Goal: Task Accomplishment & Management: Complete application form

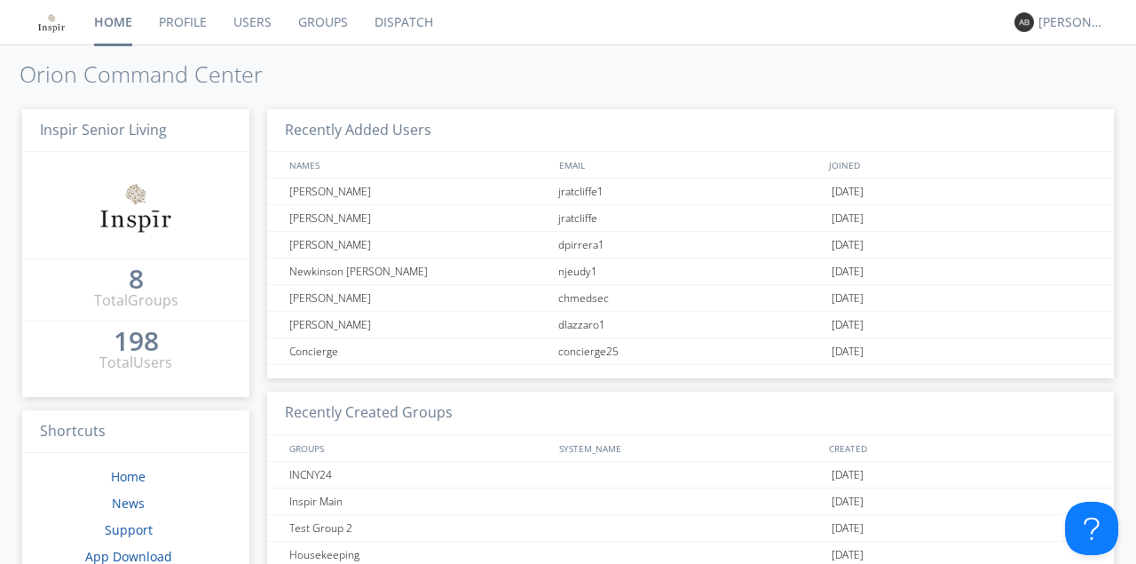
click at [243, 20] on link "Users" at bounding box center [252, 22] width 65 height 44
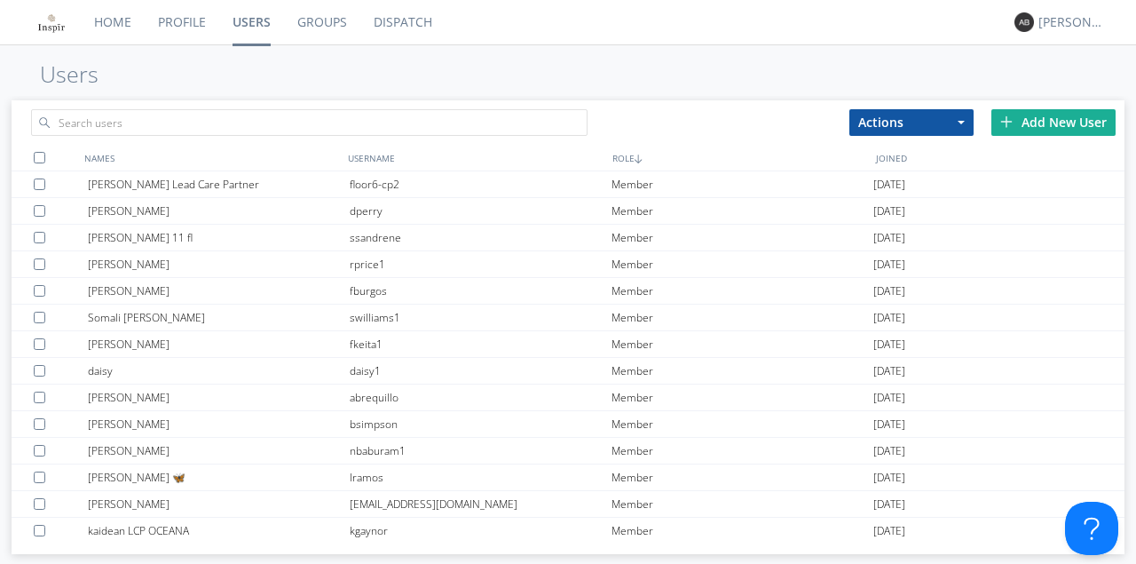
click at [1038, 122] on div "Add New User" at bounding box center [1053, 122] width 124 height 27
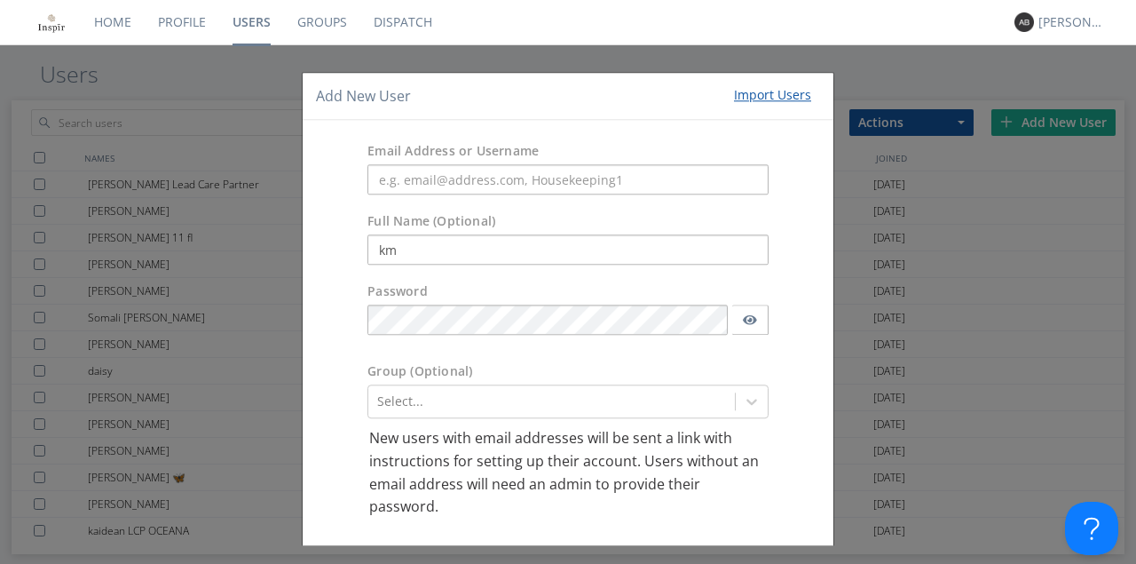
type input "k"
type input "[PERSON_NAME]"
click at [394, 181] on input "text" at bounding box center [567, 180] width 401 height 30
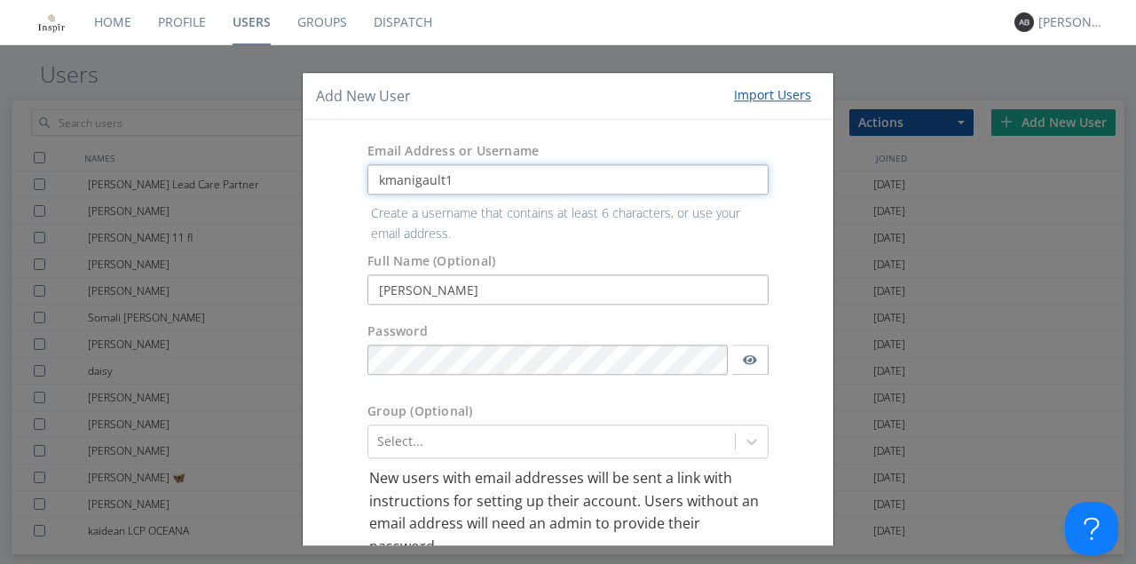
type input "kmanigault1"
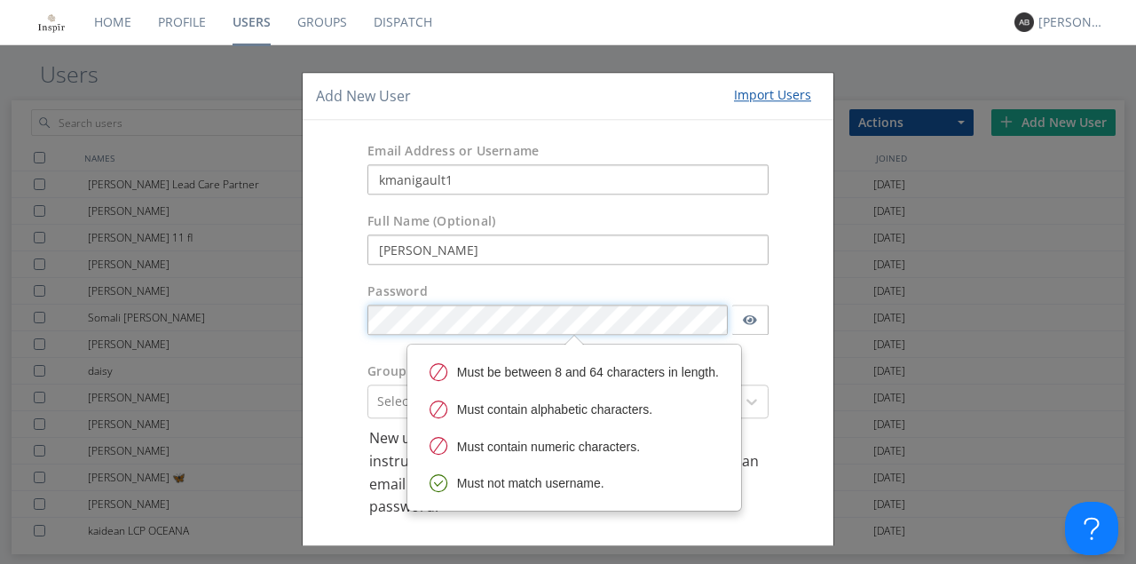
click at [396, 359] on form "Email Address or Username kmanigault1 Full Name (Optional) [PERSON_NAME] Passwo…" at bounding box center [568, 361] width 504 height 455
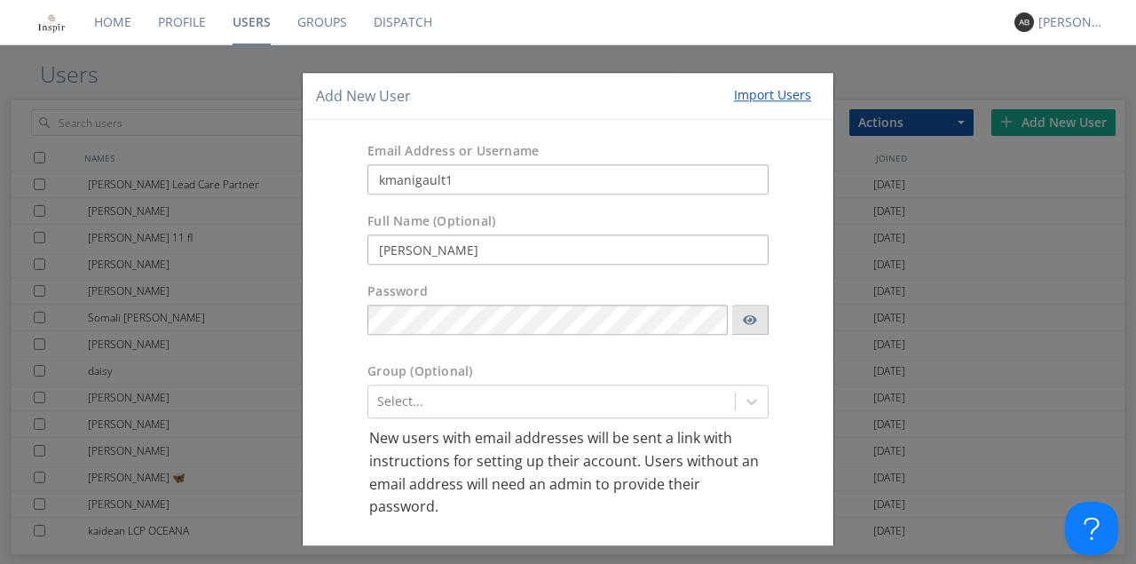
click at [743, 320] on icon "button" at bounding box center [750, 320] width 14 height 10
click at [748, 398] on div "Select..." at bounding box center [567, 402] width 401 height 34
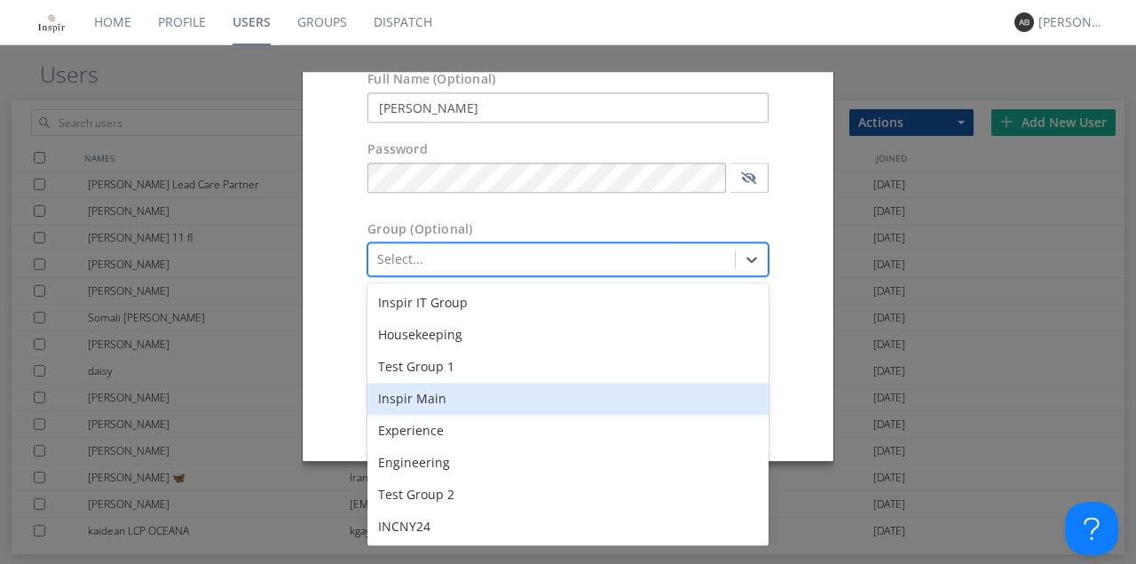
click at [434, 402] on div "Inspir Main" at bounding box center [567, 399] width 401 height 32
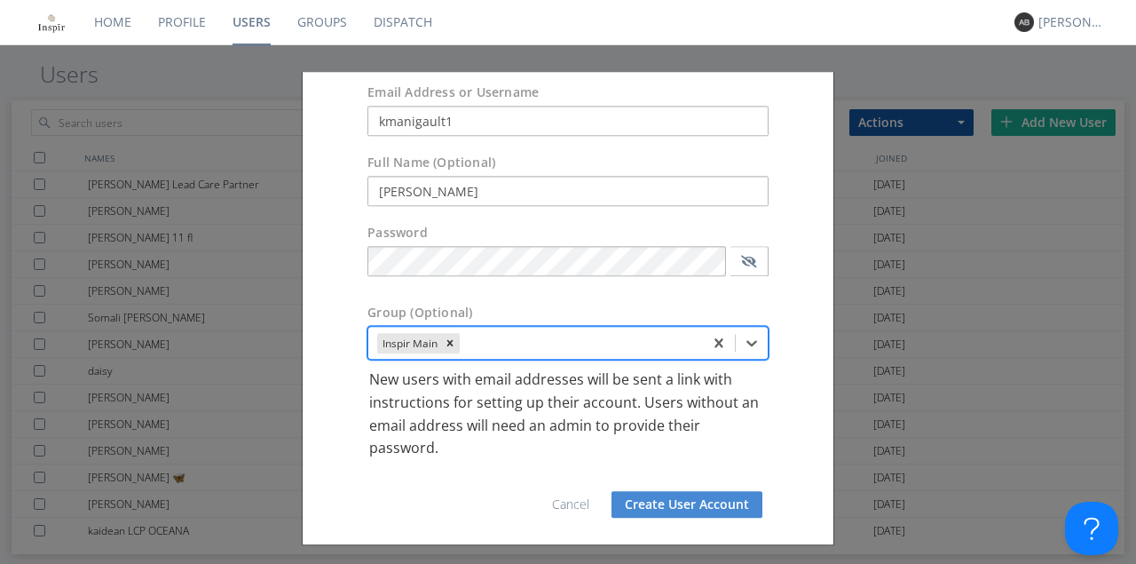
scroll to position [57, 0]
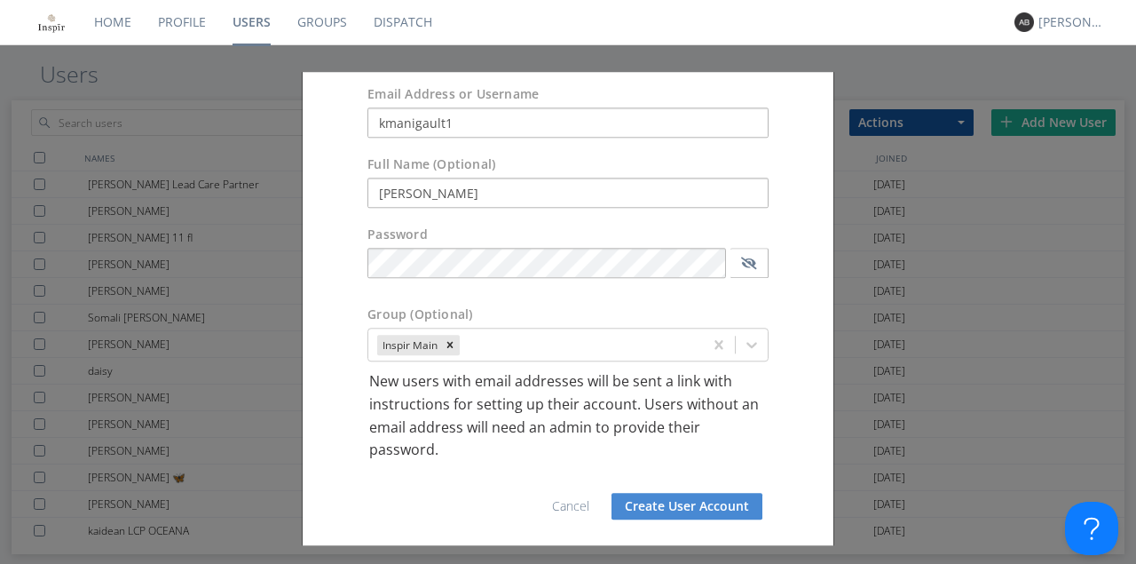
click at [684, 501] on button "Create User Account" at bounding box center [686, 506] width 151 height 27
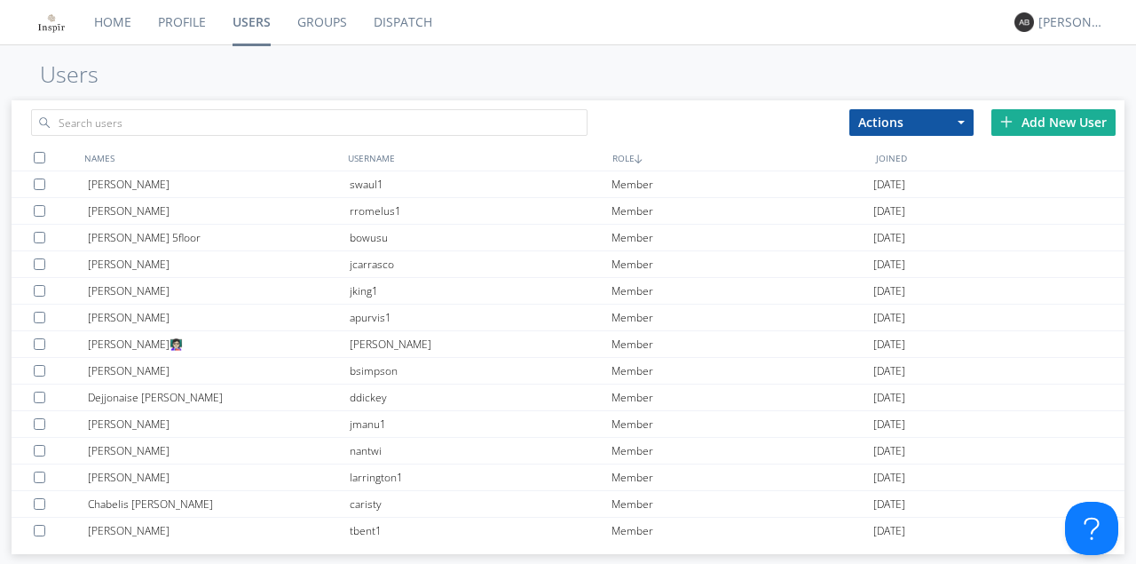
click at [1053, 124] on div "Add New User" at bounding box center [1053, 122] width 124 height 27
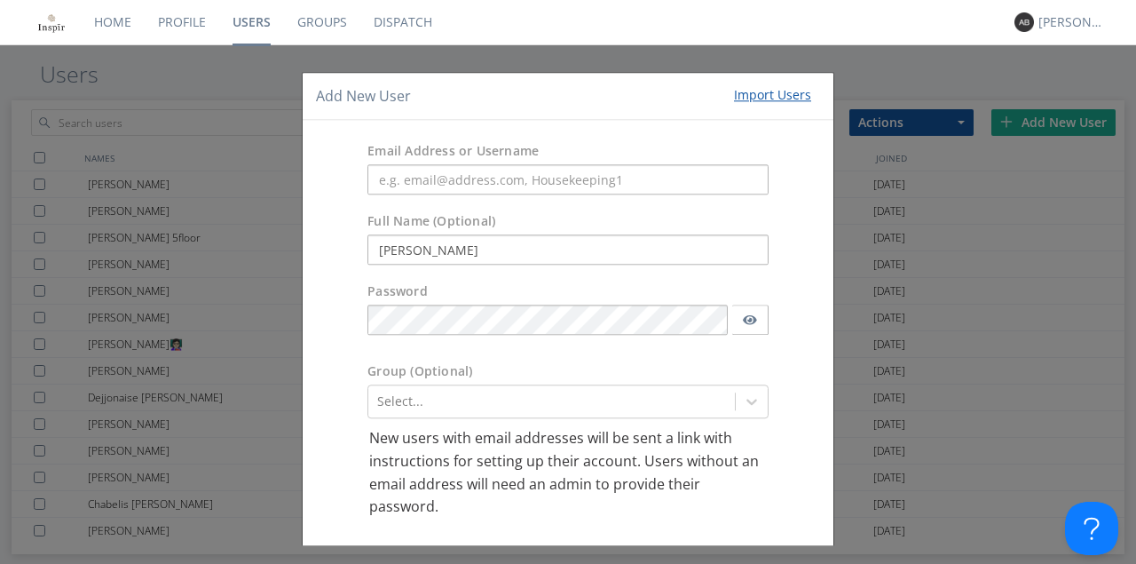
type input "[PERSON_NAME]"
click at [389, 182] on input "text" at bounding box center [567, 180] width 401 height 30
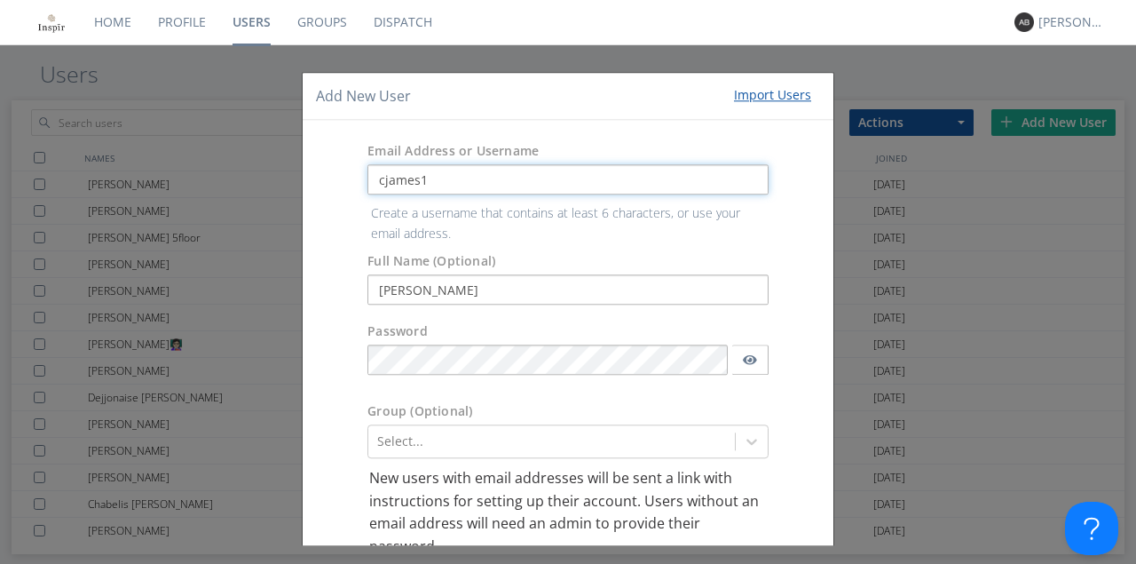
type input "cjames1"
click at [388, 362] on form "Email Address or Username cjames1 Create a username that contains at least 6 ch…" at bounding box center [568, 381] width 504 height 495
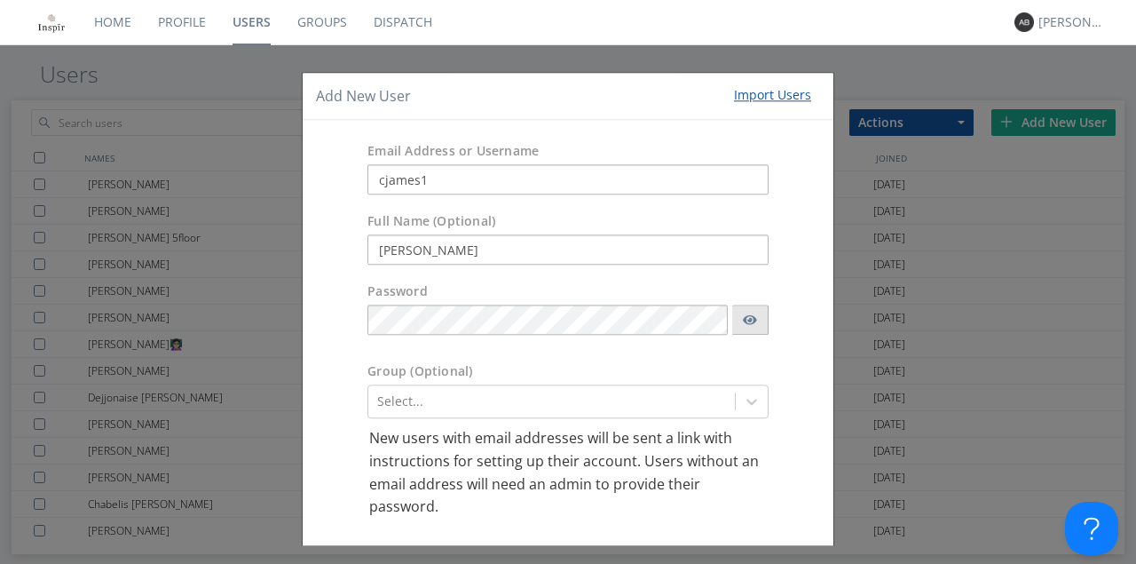
click at [743, 320] on icon "button" at bounding box center [750, 320] width 14 height 10
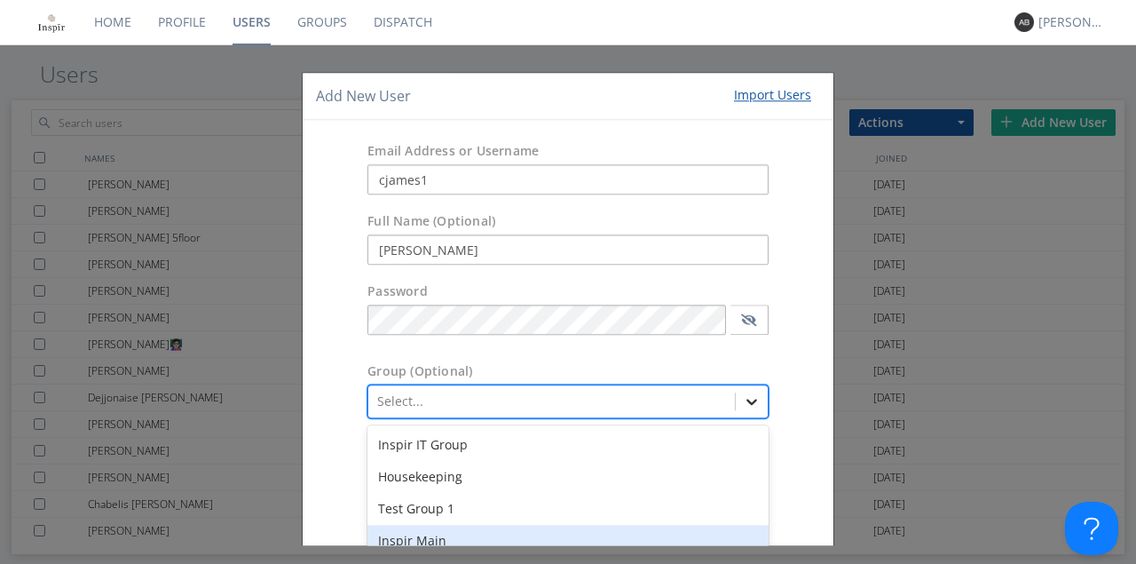
click at [747, 401] on div "option Inspir Main focused, 4 of 8. 8 results available. Use Up and Down to cho…" at bounding box center [567, 402] width 401 height 34
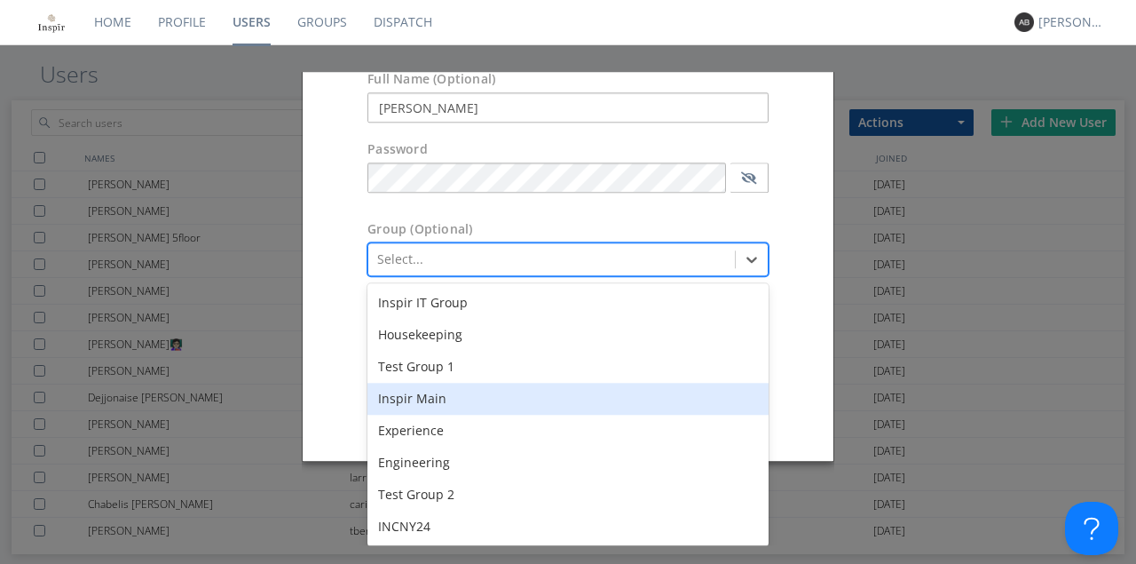
click at [433, 399] on div "Inspir Main" at bounding box center [567, 399] width 401 height 32
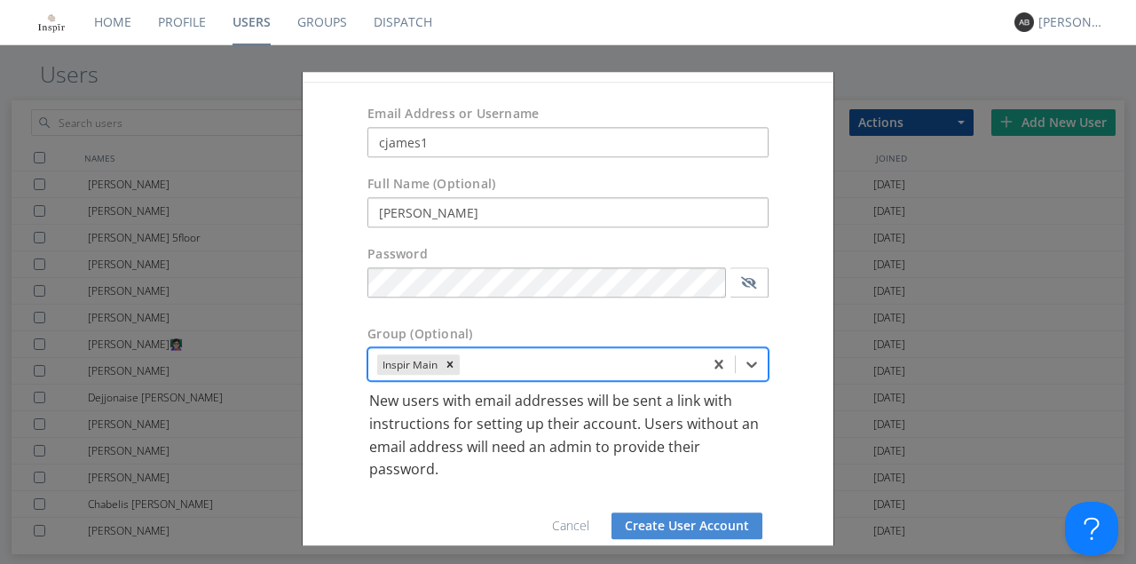
scroll to position [57, 0]
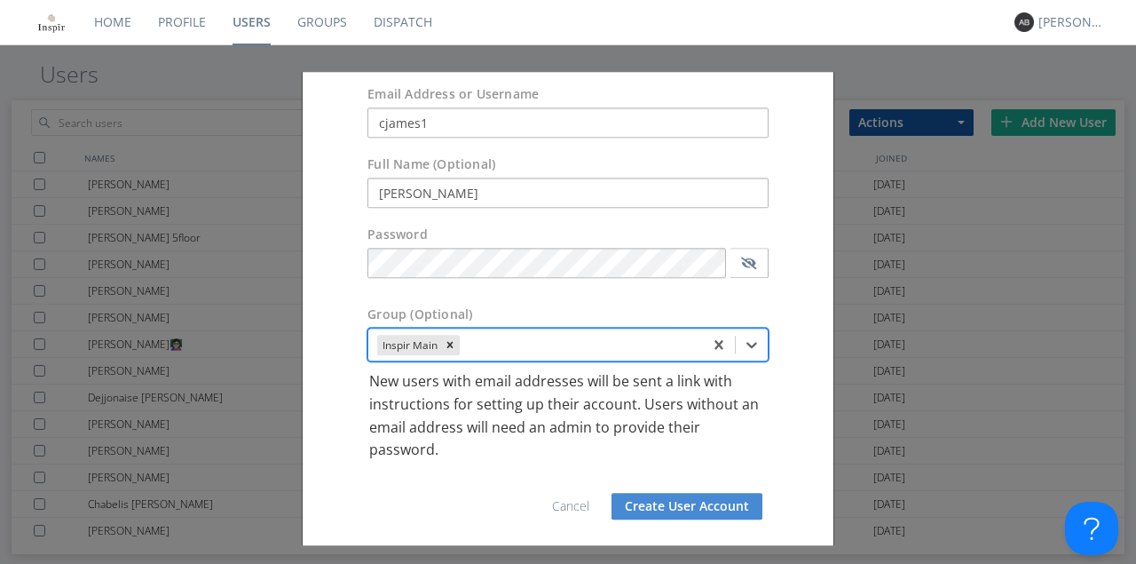
click at [665, 506] on button "Create User Account" at bounding box center [686, 506] width 151 height 27
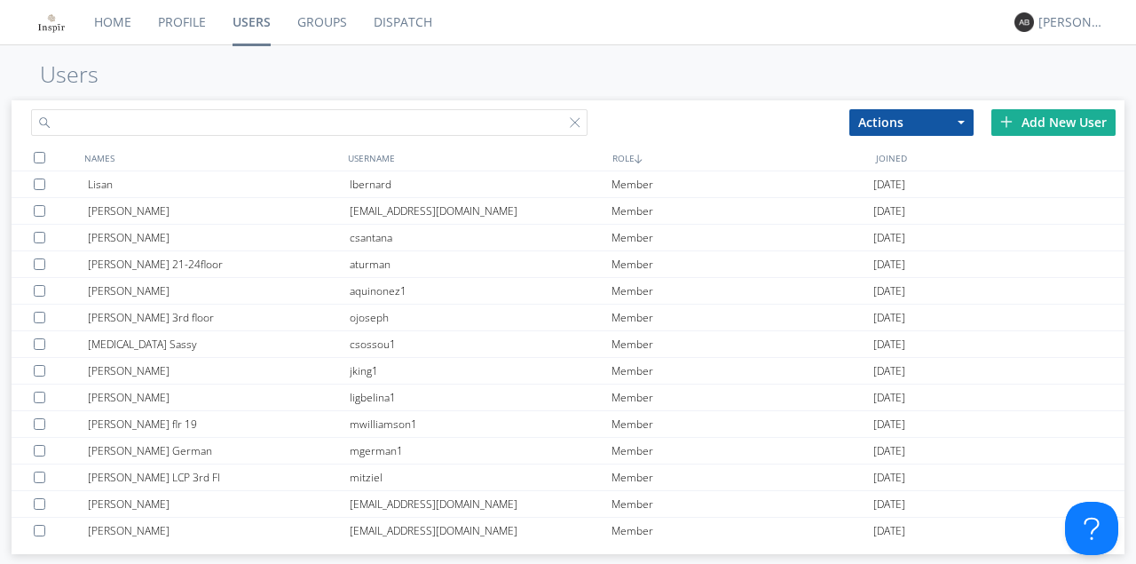
click at [139, 124] on input "text" at bounding box center [309, 122] width 556 height 27
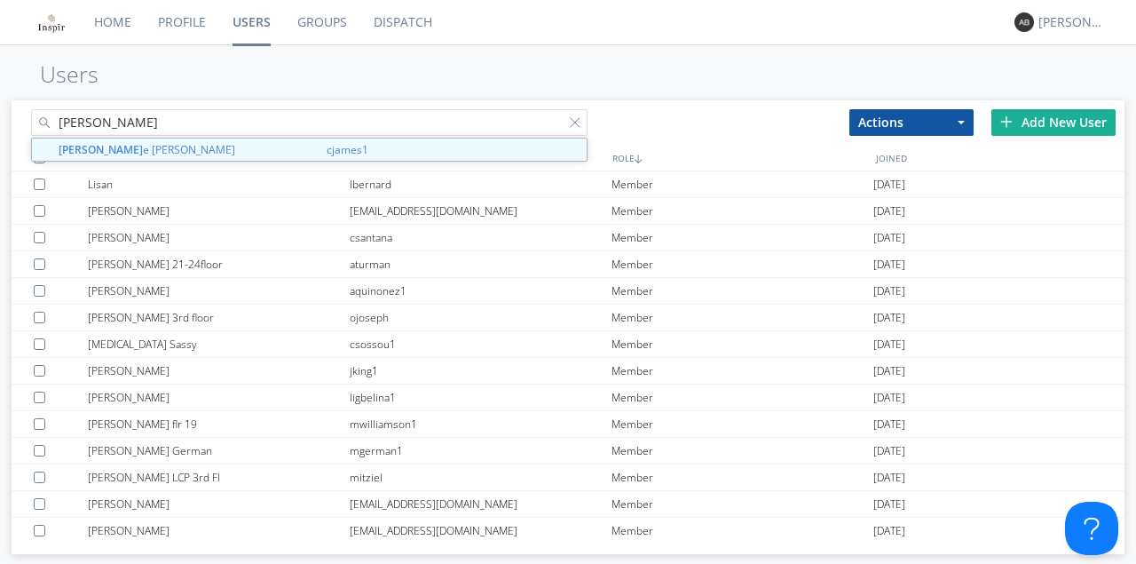
type input "[PERSON_NAME]"
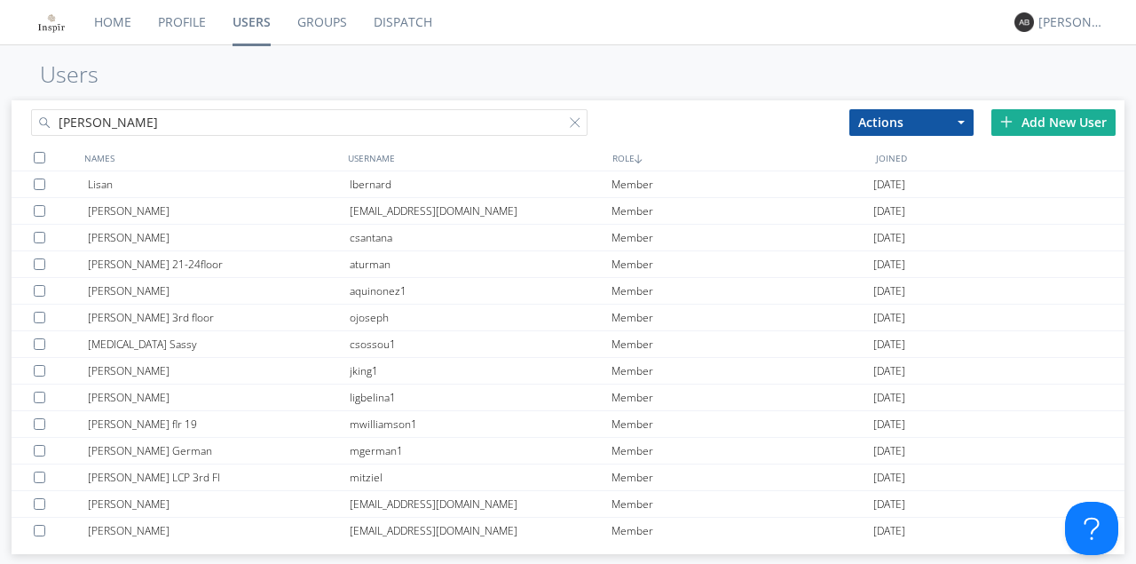
click at [1038, 123] on div "Add New User" at bounding box center [1053, 122] width 124 height 27
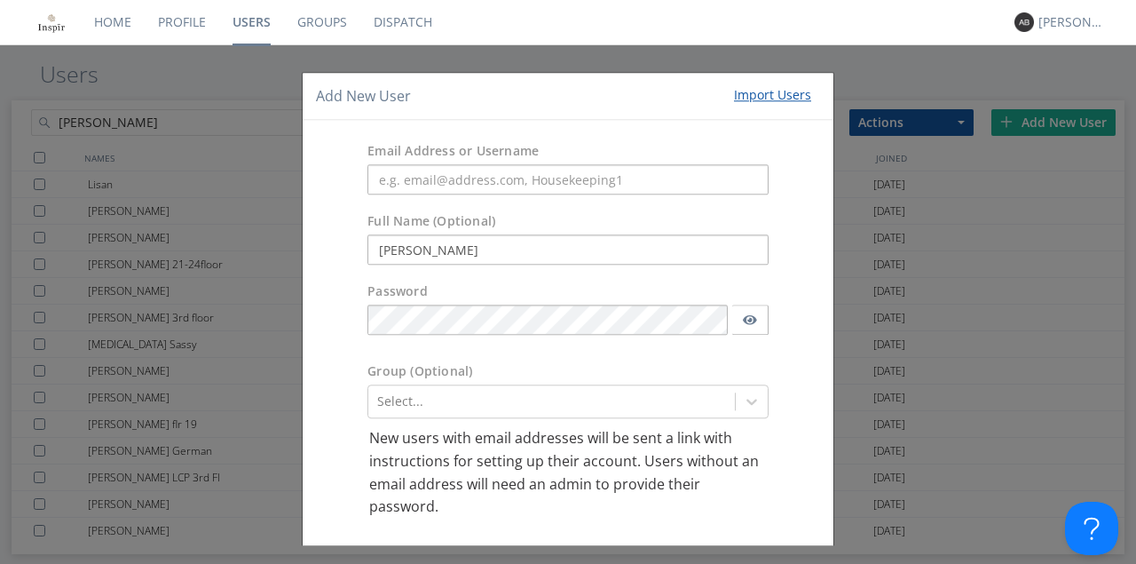
type input "[PERSON_NAME]"
click at [396, 183] on input "text" at bounding box center [567, 180] width 401 height 30
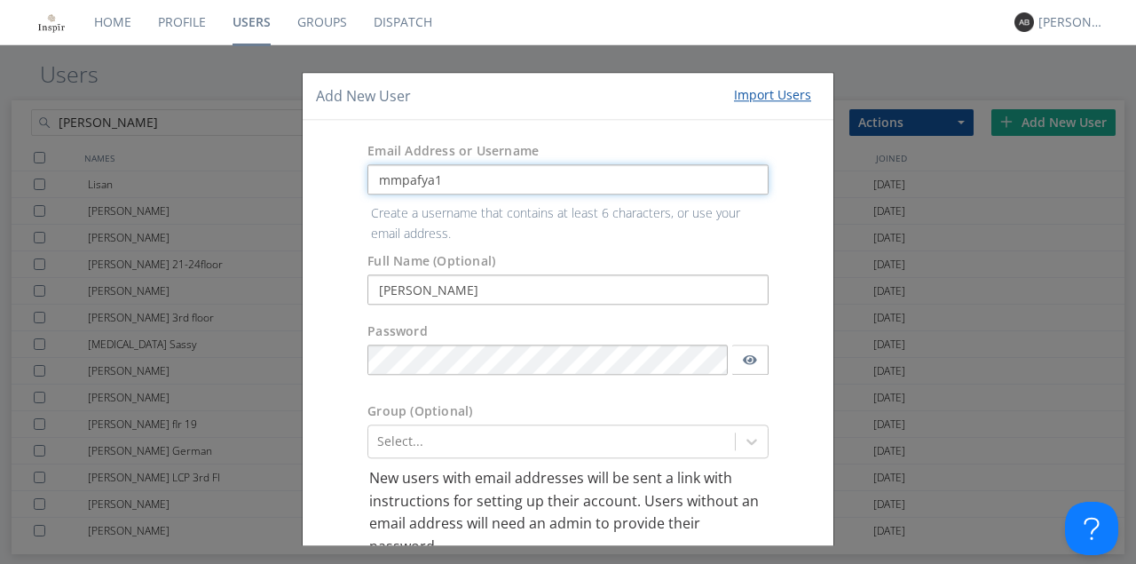
type input "mmpafya1"
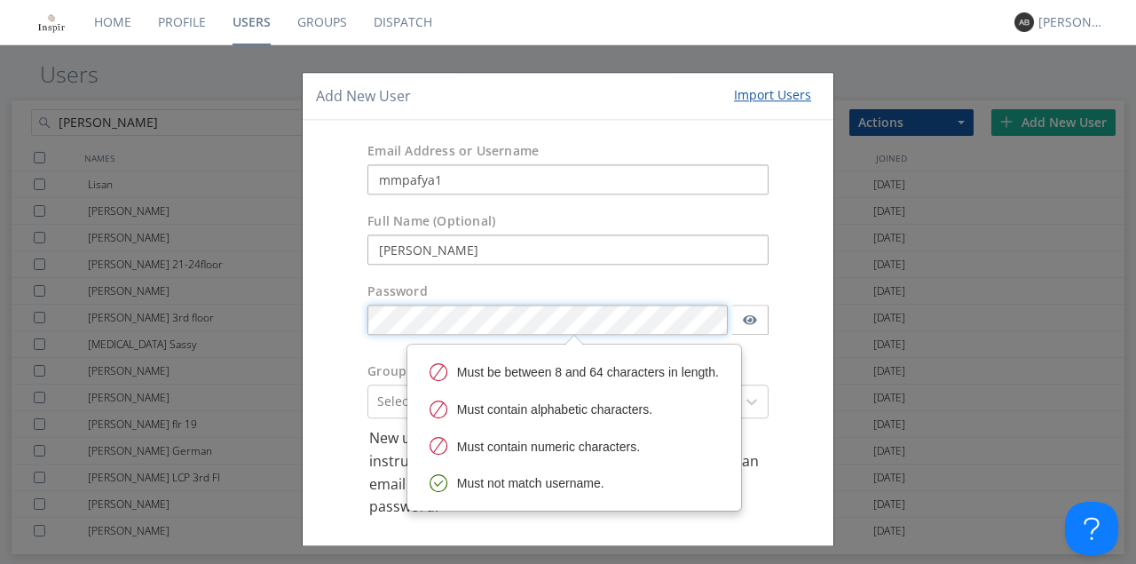
click at [449, 356] on body "Home Profile Users Groups Dispatch [PERSON_NAME] Users [PERSON_NAME] Actions Ad…" at bounding box center [568, 282] width 1136 height 564
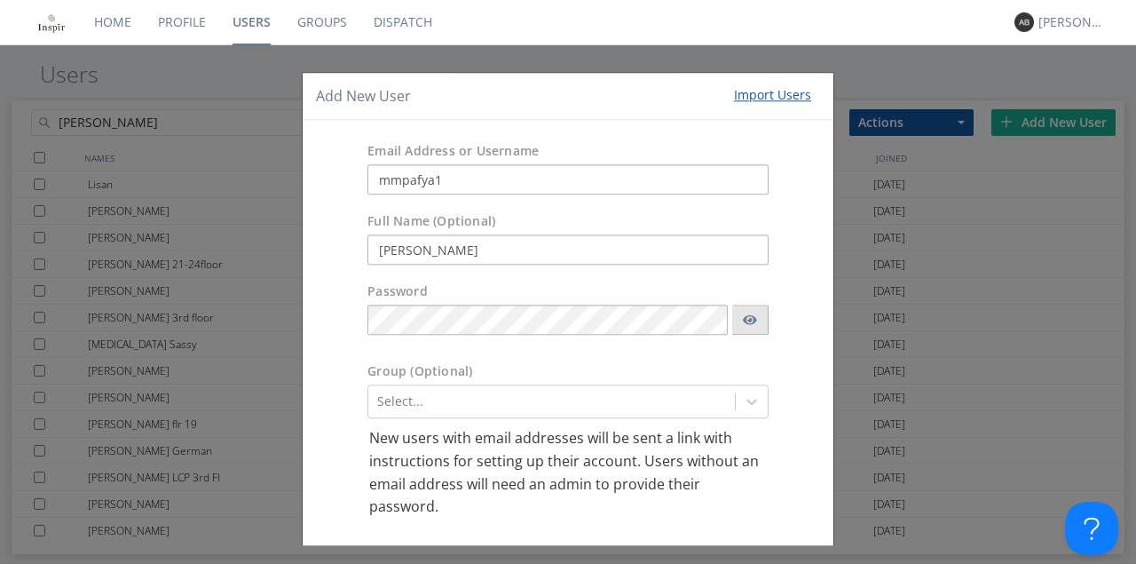
click at [749, 325] on icon "button" at bounding box center [750, 319] width 14 height 12
click at [745, 398] on div "Select..." at bounding box center [567, 402] width 401 height 34
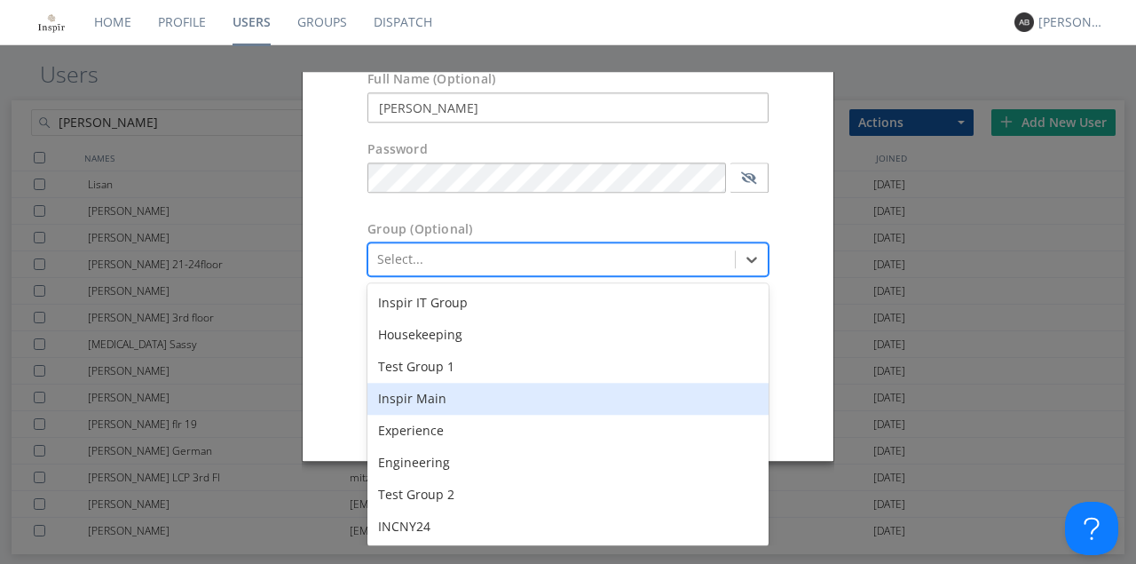
click at [433, 398] on div "Inspir Main" at bounding box center [567, 399] width 401 height 32
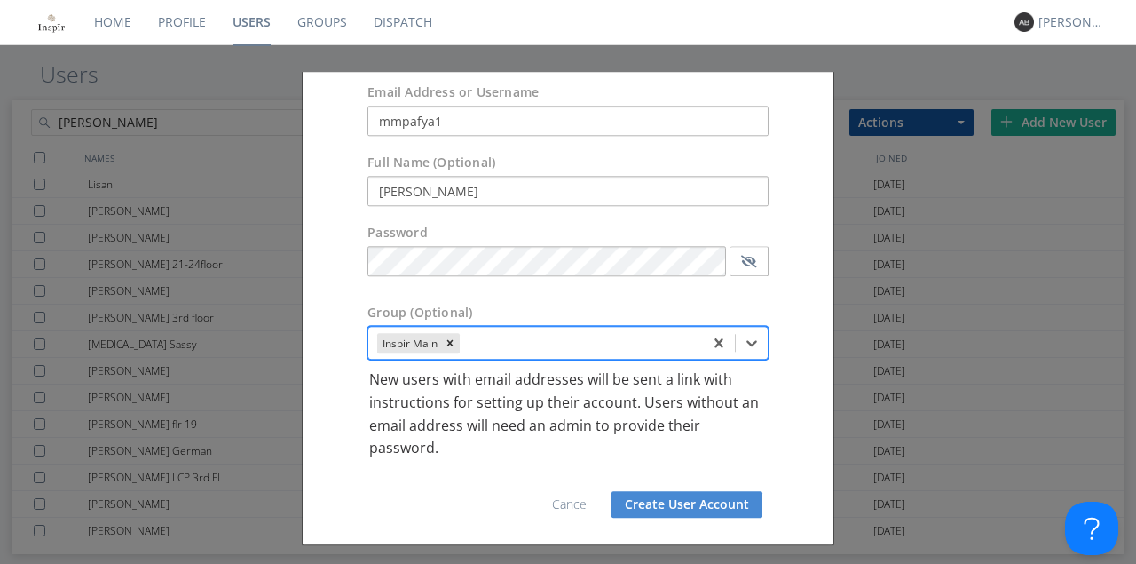
scroll to position [57, 0]
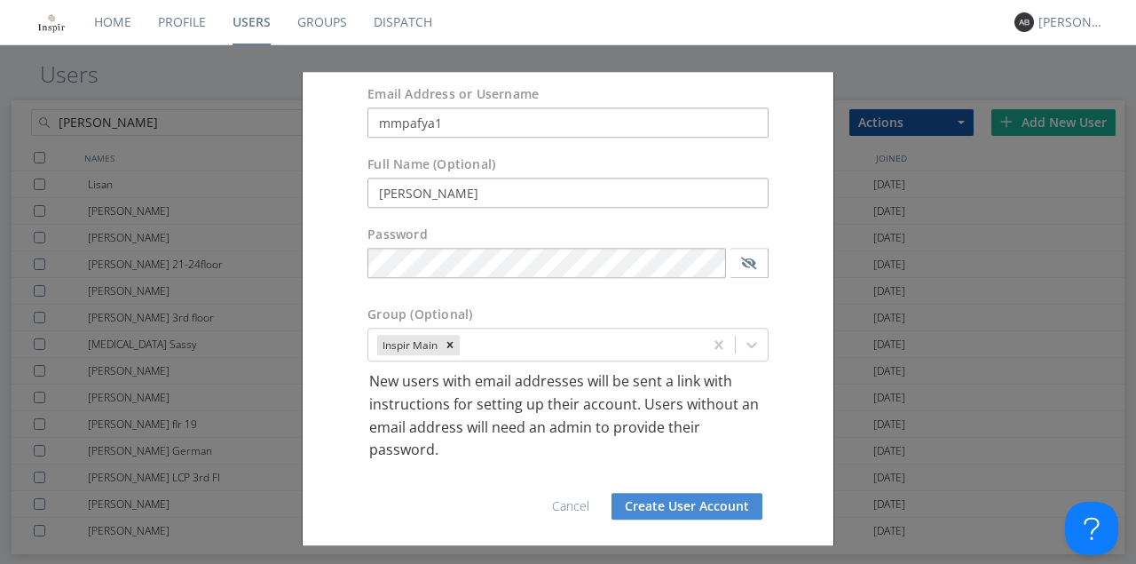
click at [674, 507] on button "Create User Account" at bounding box center [686, 506] width 151 height 27
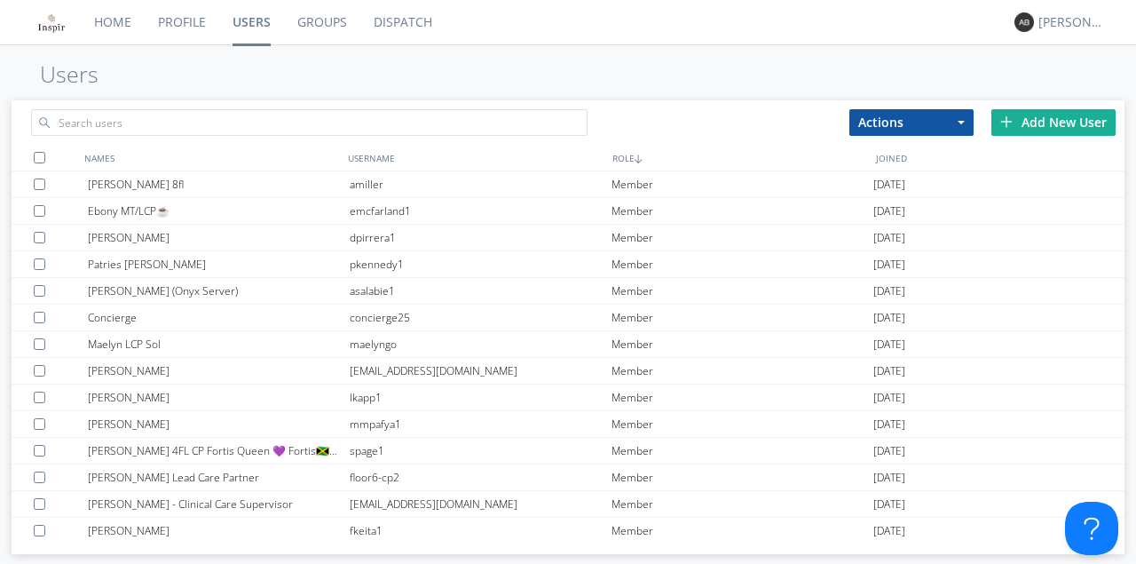
click at [1045, 115] on div "Add New User" at bounding box center [1053, 122] width 124 height 27
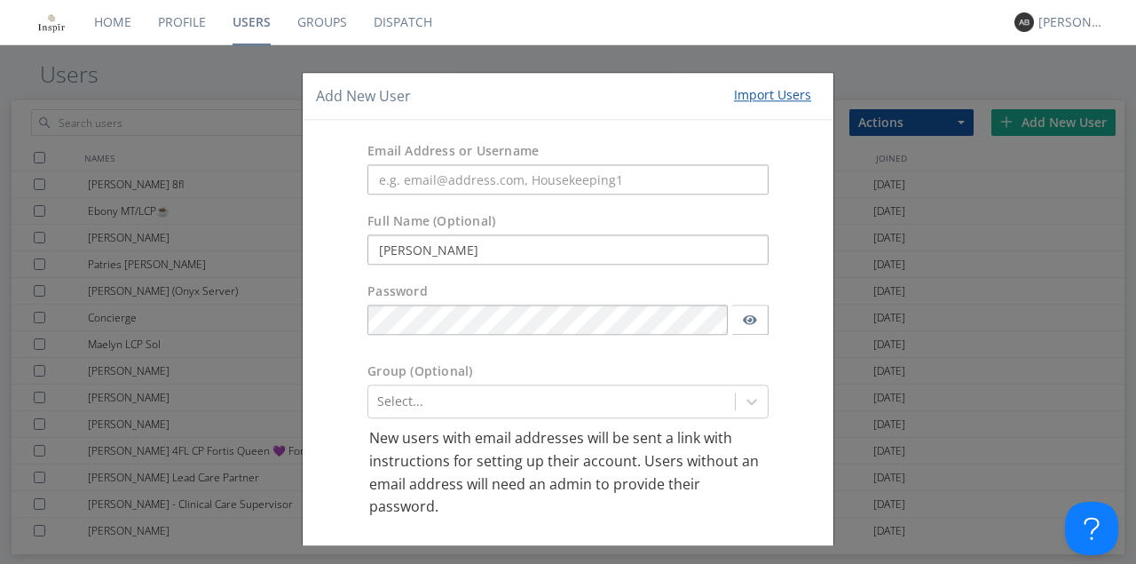
type input "[PERSON_NAME]"
click at [430, 186] on input "text" at bounding box center [567, 180] width 401 height 30
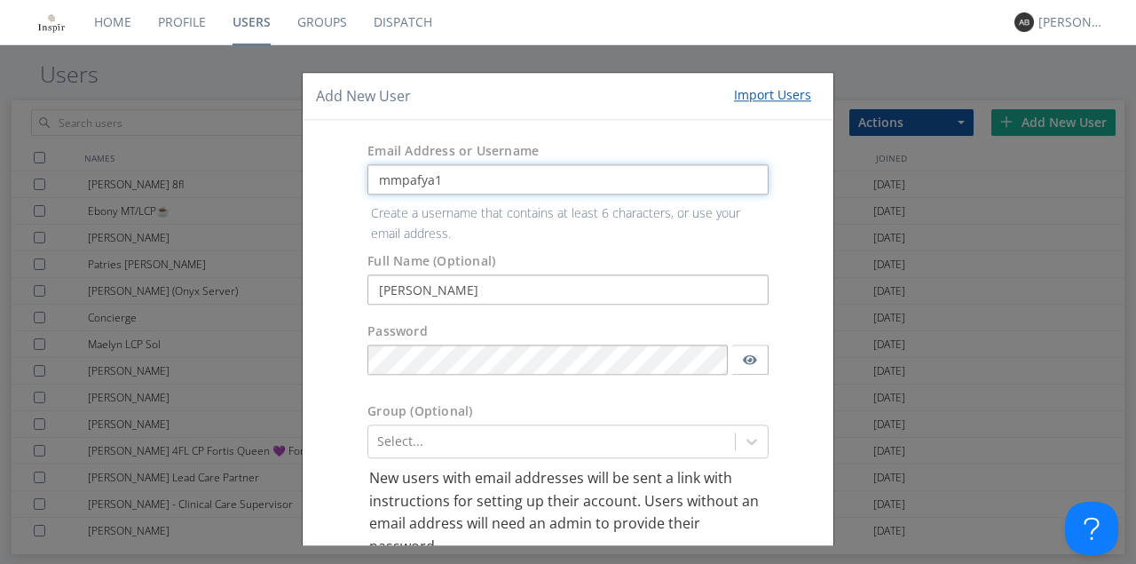
type input "mmpafya1"
click at [446, 357] on body "Home Profile Users Groups Dispatch [PERSON_NAME] Users Actions Add to Group Del…" at bounding box center [568, 282] width 1136 height 564
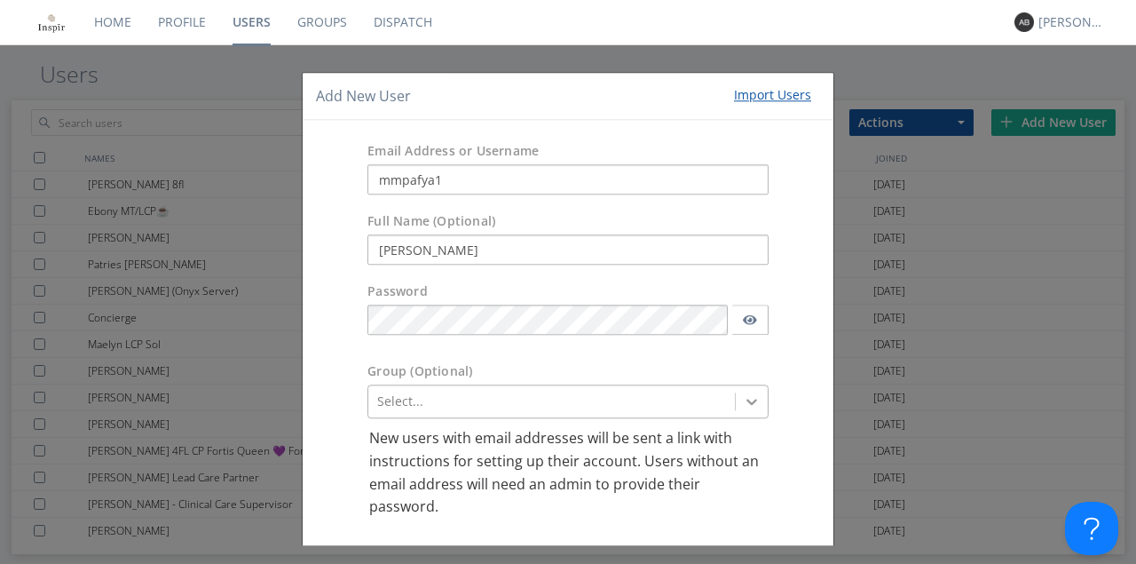
click at [745, 400] on div "Select..." at bounding box center [567, 402] width 401 height 34
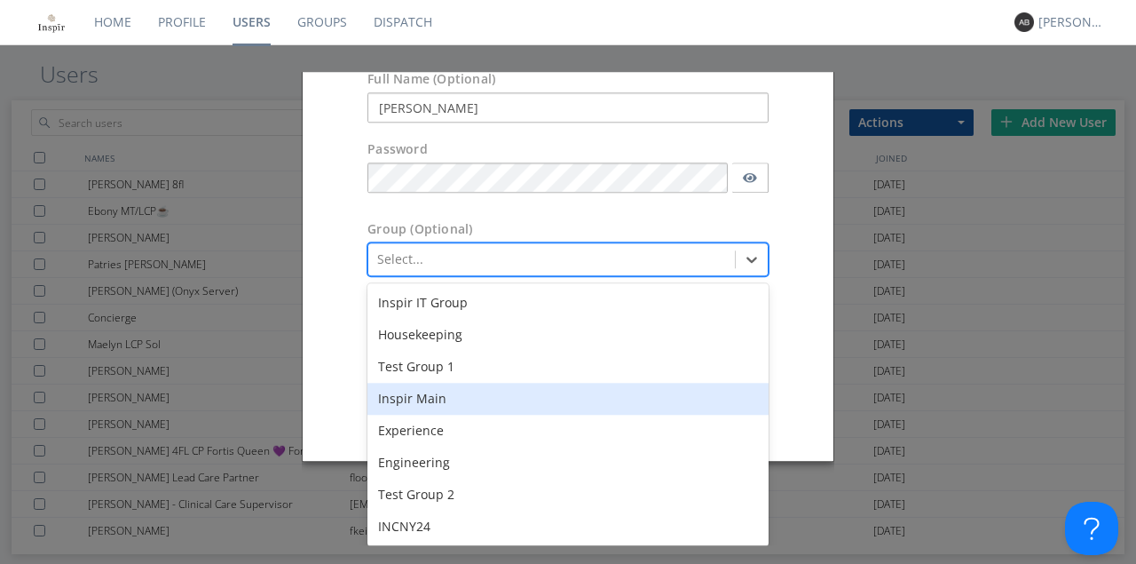
click at [430, 400] on div "Inspir Main" at bounding box center [567, 399] width 401 height 32
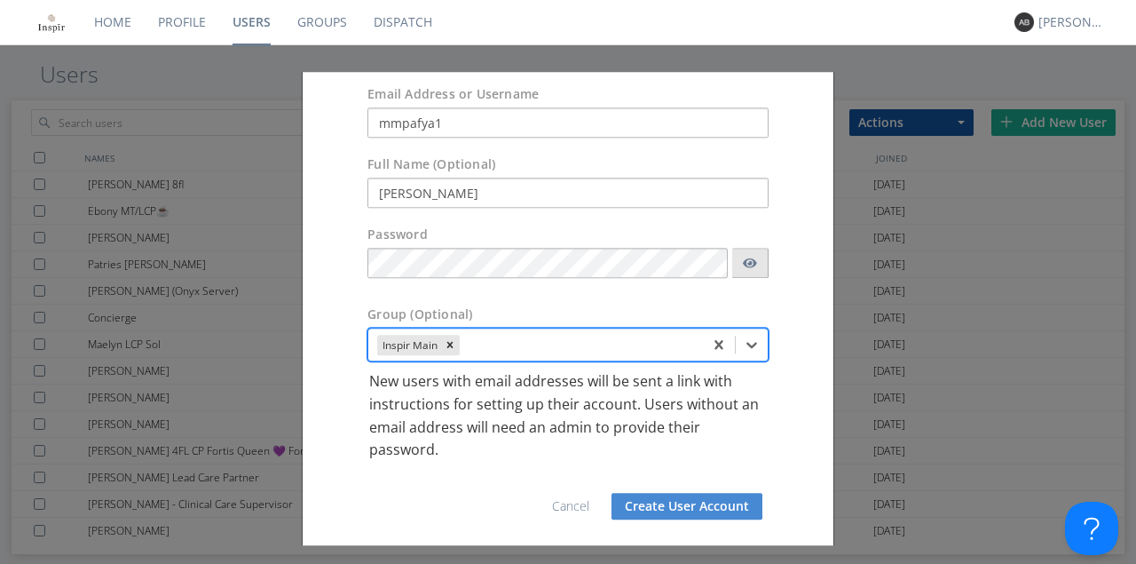
click at [743, 264] on icon "button" at bounding box center [750, 262] width 14 height 12
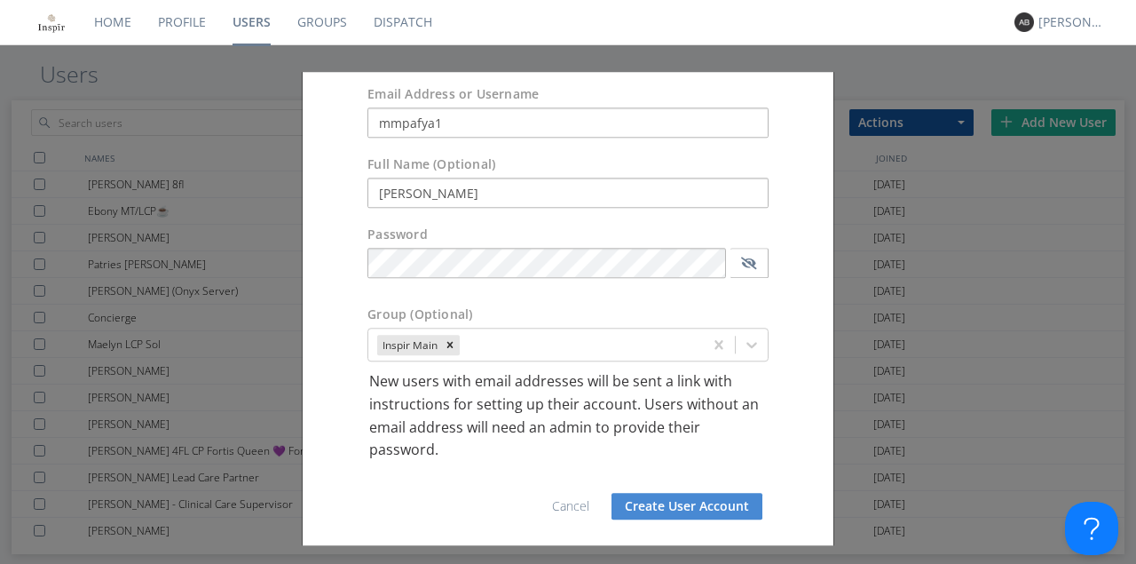
click at [712, 504] on button "Create User Account" at bounding box center [686, 506] width 151 height 27
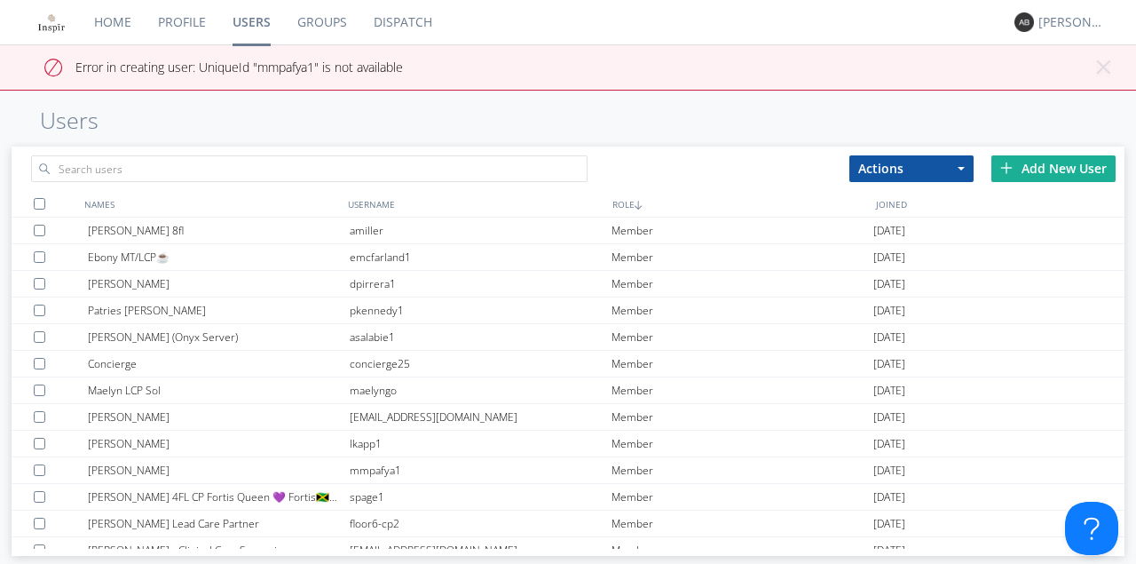
click at [1066, 166] on div "Add New User" at bounding box center [1053, 168] width 124 height 27
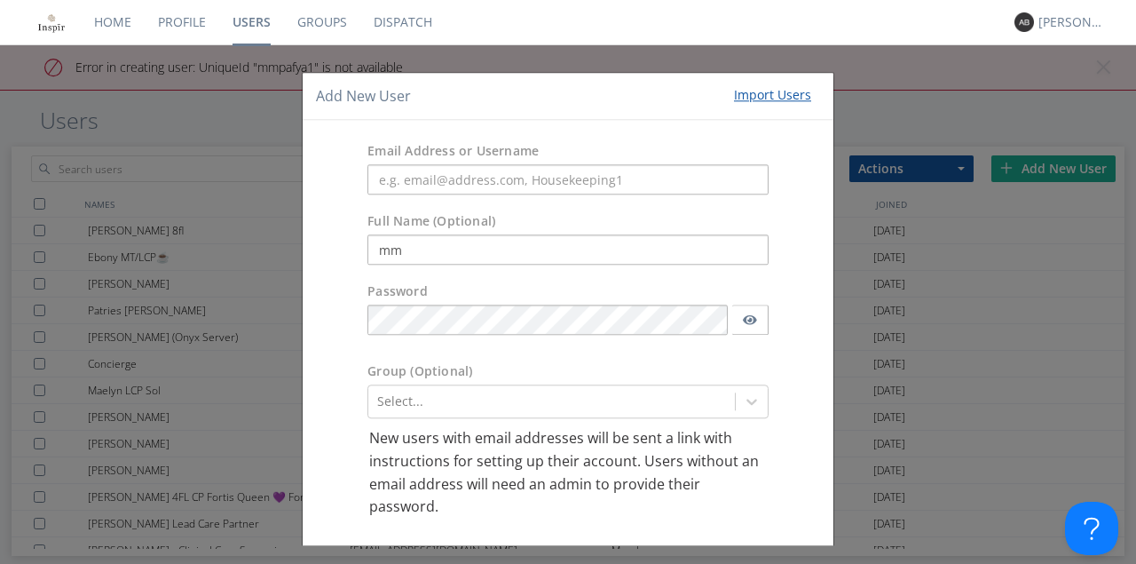
type input "m"
type input "[PERSON_NAME]"
click at [410, 181] on input "text" at bounding box center [567, 180] width 401 height 30
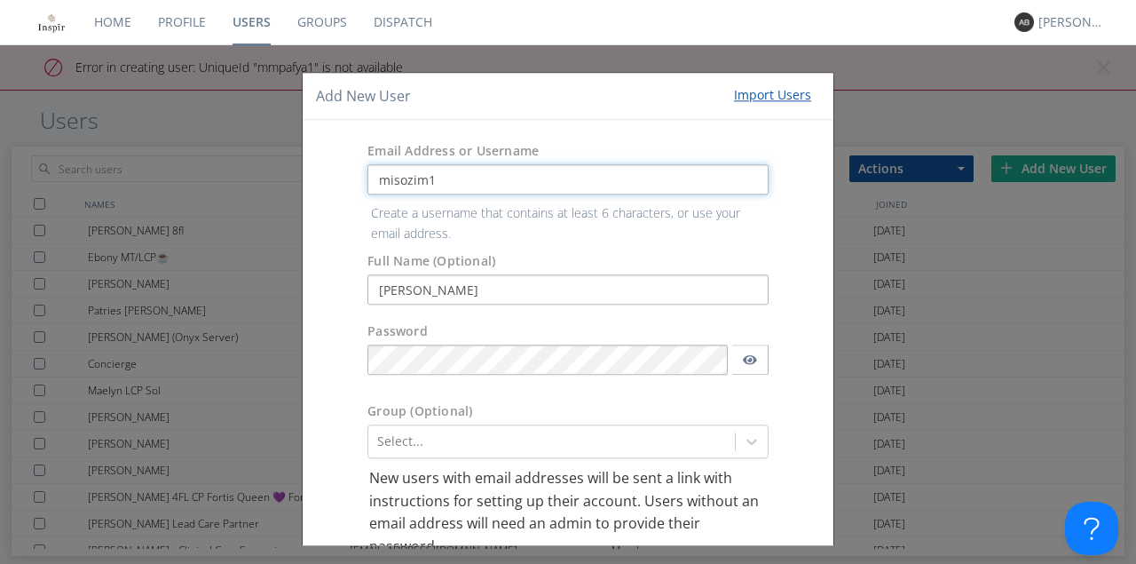
type input "misozim1"
click at [471, 366] on body "Home Profile Users Groups Dispatch [PERSON_NAME] × Close alert Error in creatin…" at bounding box center [568, 282] width 1136 height 564
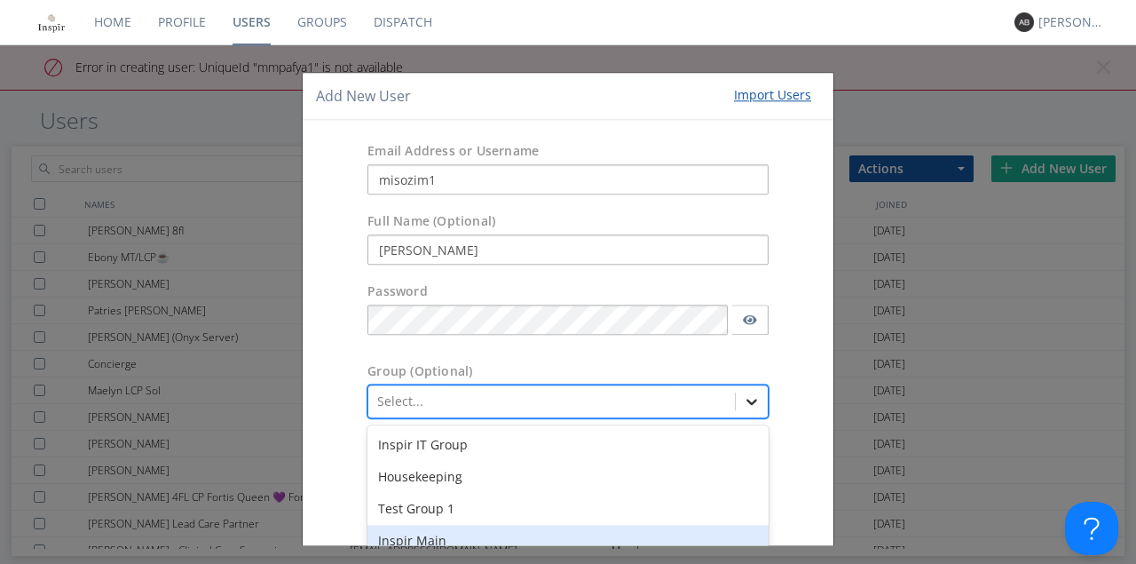
click at [744, 397] on div "option Inspir Main focused, 4 of 8. 8 results available. Use Up and Down to cho…" at bounding box center [567, 402] width 401 height 34
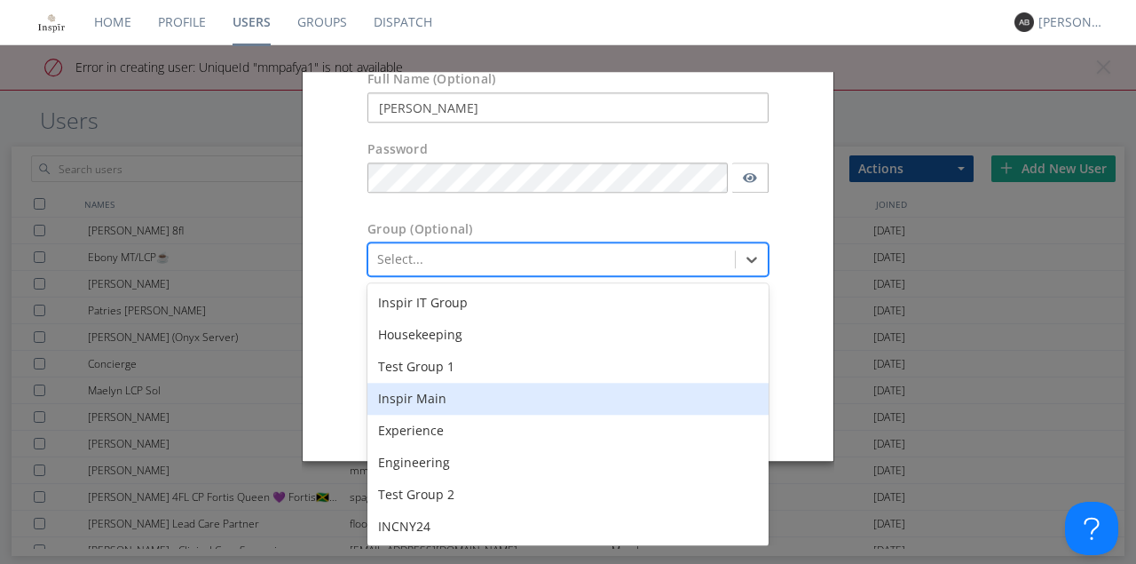
click at [422, 400] on div "Inspir Main" at bounding box center [567, 399] width 401 height 32
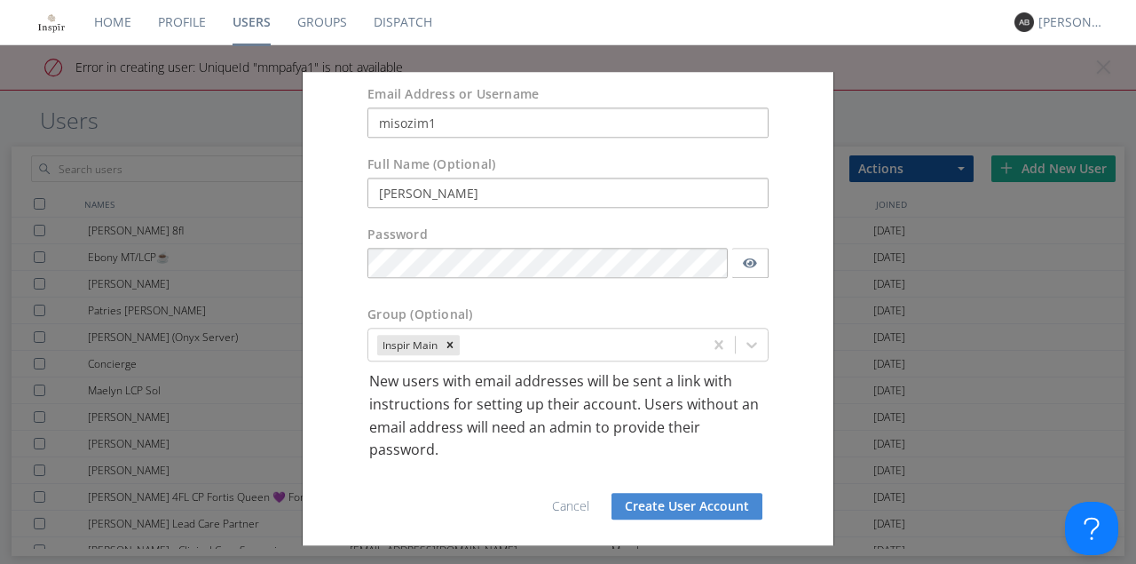
click at [723, 508] on button "Create User Account" at bounding box center [686, 506] width 151 height 27
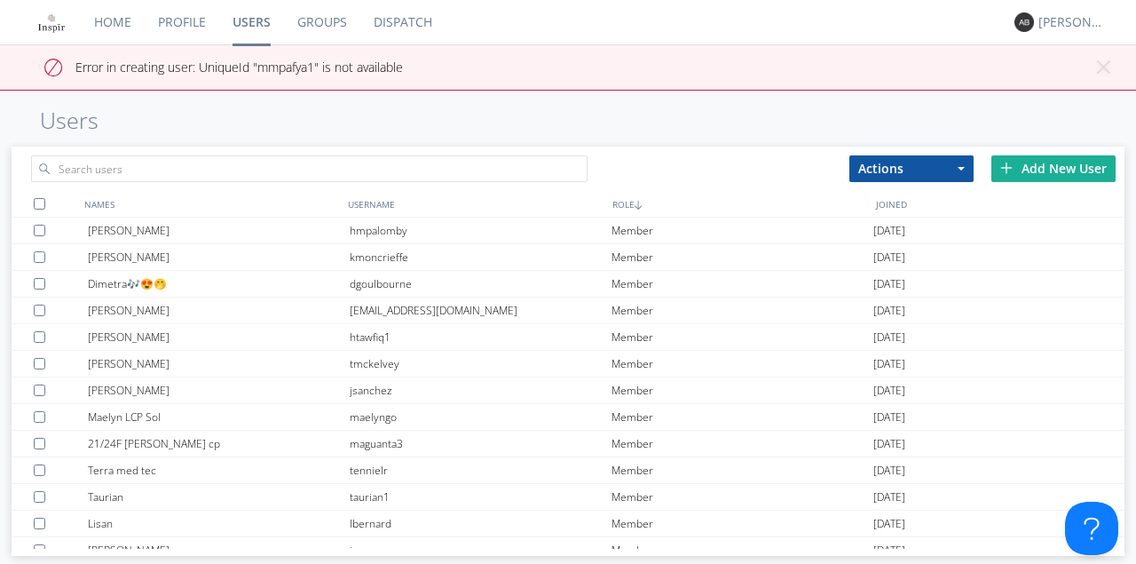
click at [1045, 168] on div "Add New User" at bounding box center [1053, 168] width 124 height 27
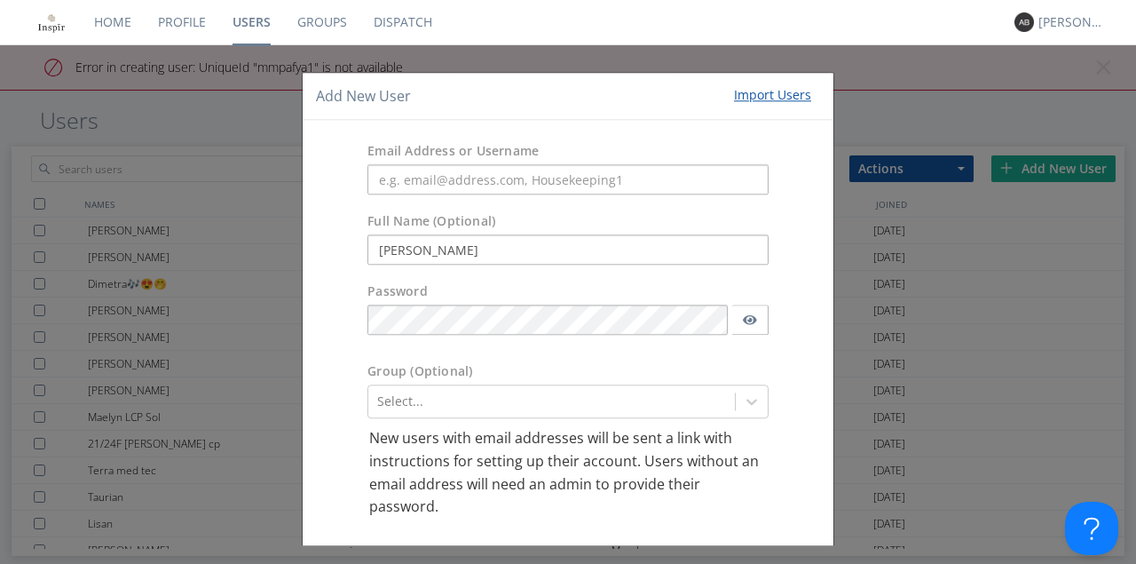
type input "[PERSON_NAME]"
click at [929, 67] on div "Add New User Import Users Email Address or Username Full Name (Optional) [PERSO…" at bounding box center [568, 282] width 1136 height 564
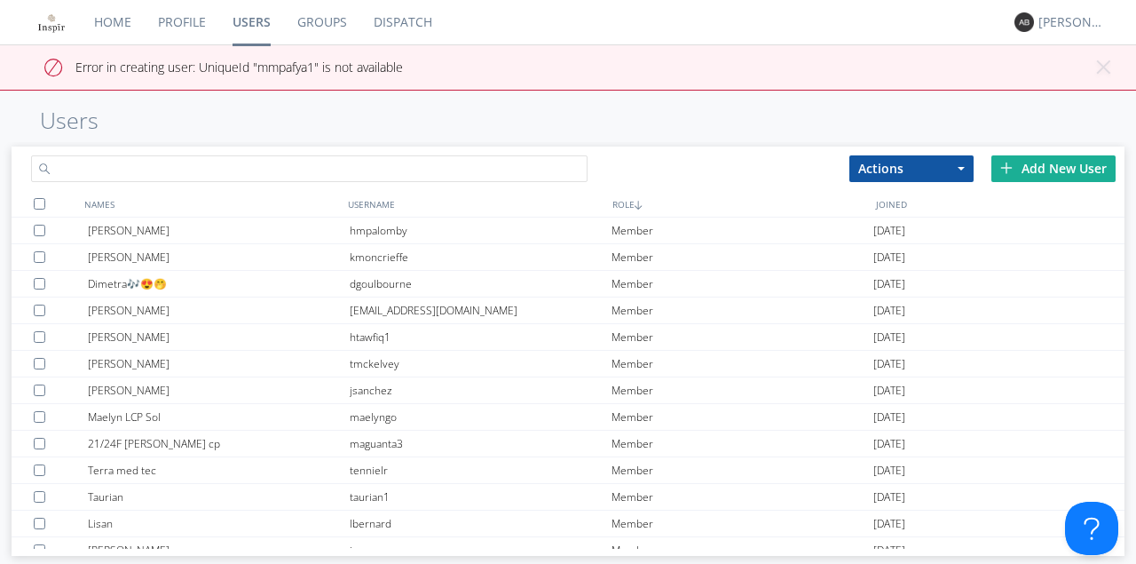
click at [137, 168] on input "text" at bounding box center [309, 168] width 556 height 27
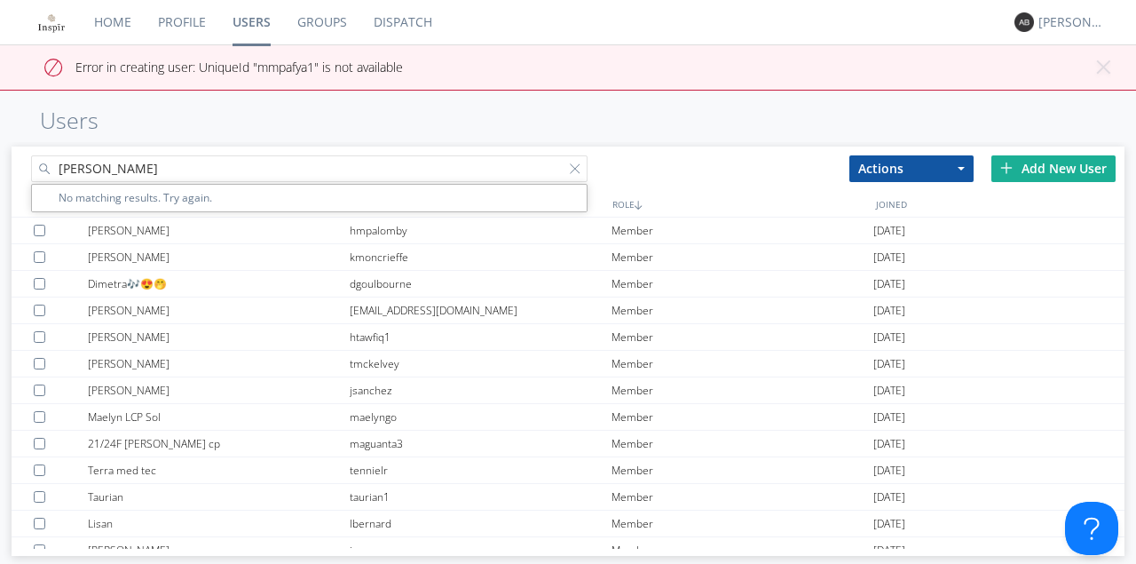
type input "[PERSON_NAME]"
click at [1035, 167] on div "Add New User" at bounding box center [1053, 168] width 124 height 27
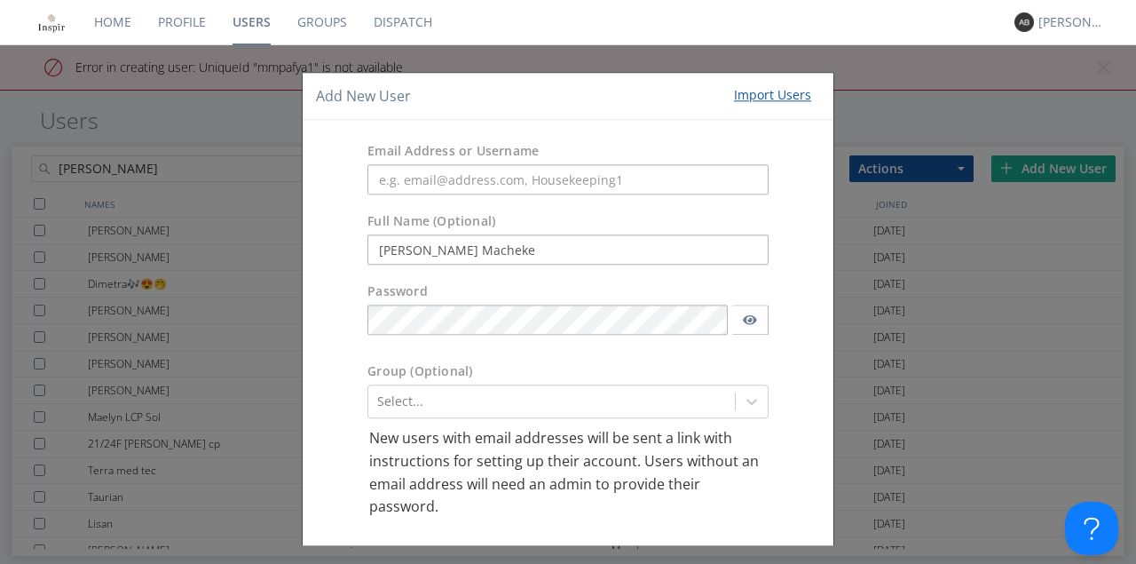
type input "[PERSON_NAME] Macheke"
click at [392, 185] on input "text" at bounding box center [567, 180] width 401 height 30
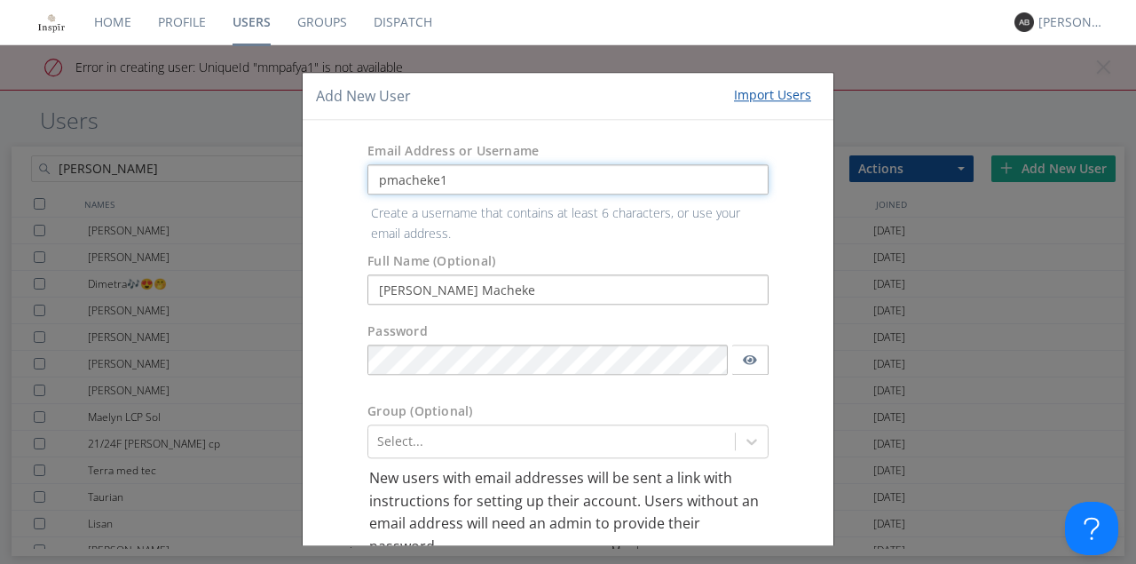
type input "pmacheke1"
click at [470, 357] on body "Home Profile Users Groups Dispatch [PERSON_NAME] × Close alert Error in creatin…" at bounding box center [568, 282] width 1136 height 564
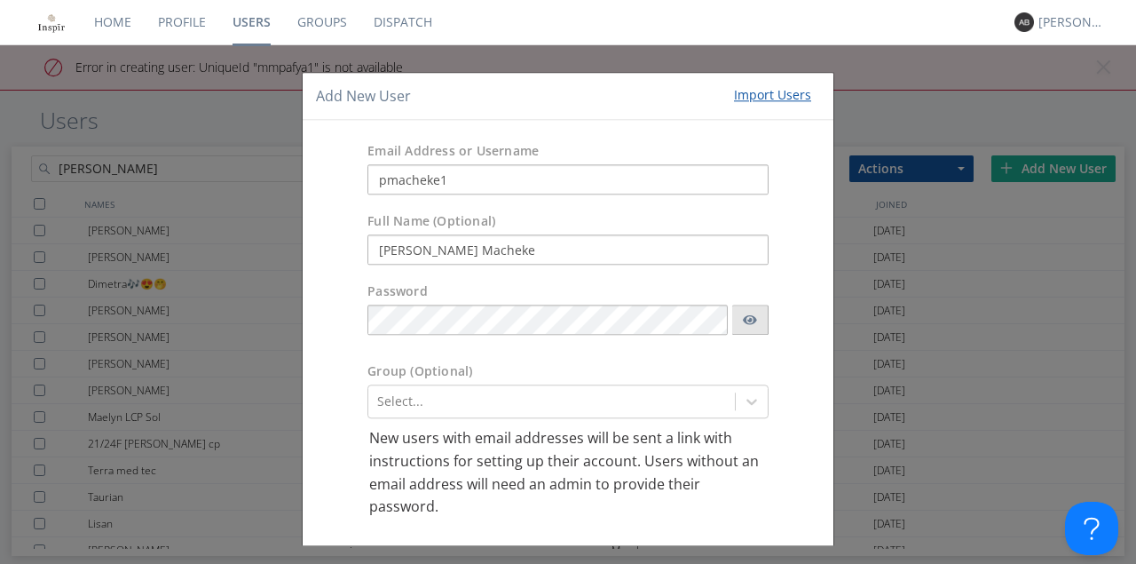
click at [744, 322] on icon "button" at bounding box center [750, 319] width 14 height 12
click at [422, 407] on div "Select..." at bounding box center [567, 402] width 401 height 34
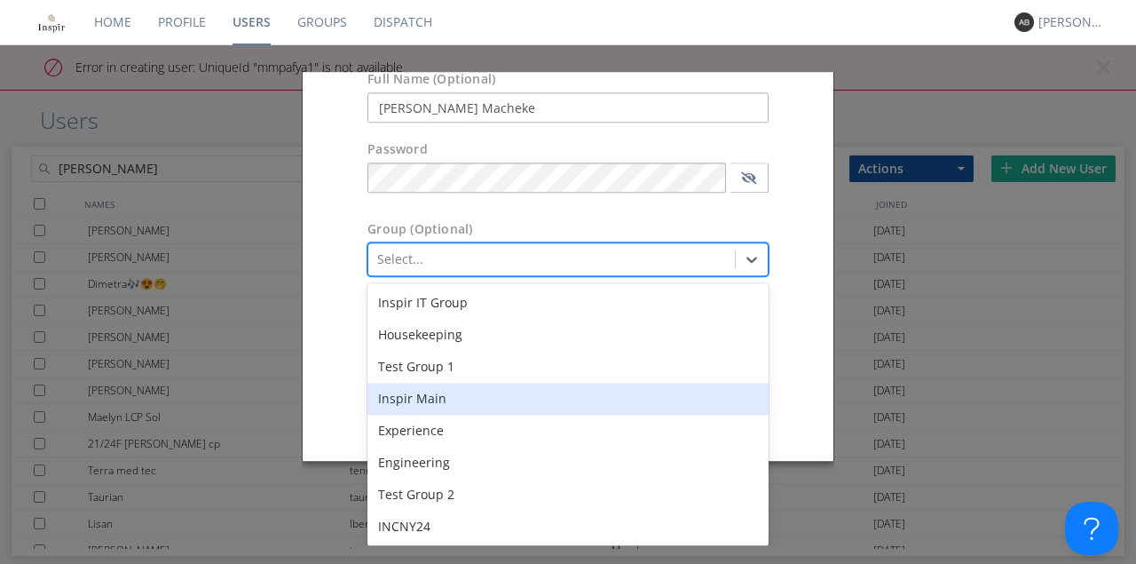
click at [432, 398] on div "Inspir Main" at bounding box center [567, 399] width 401 height 32
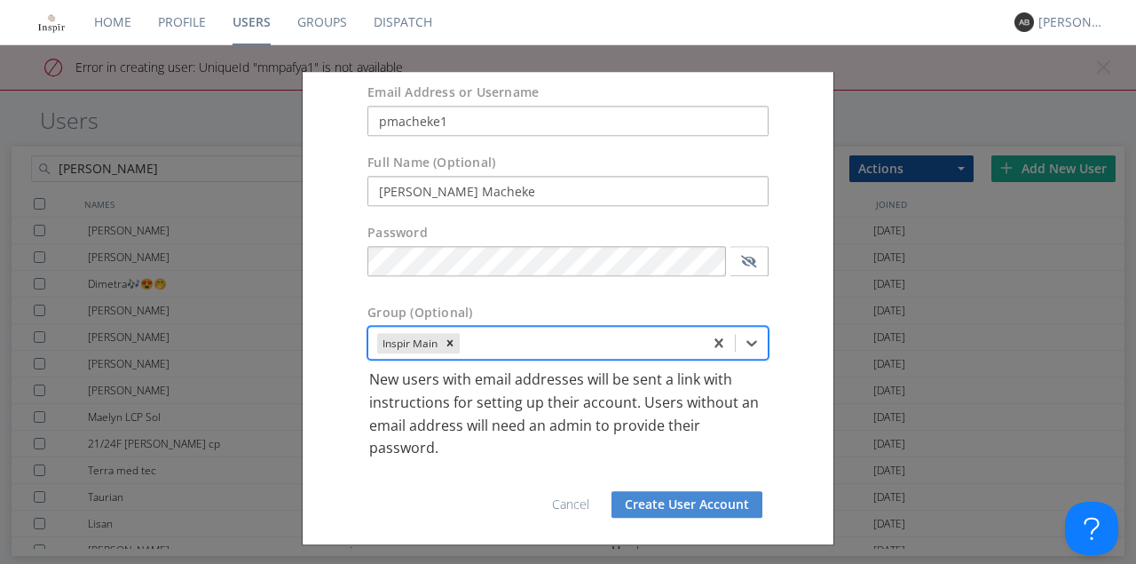
scroll to position [57, 0]
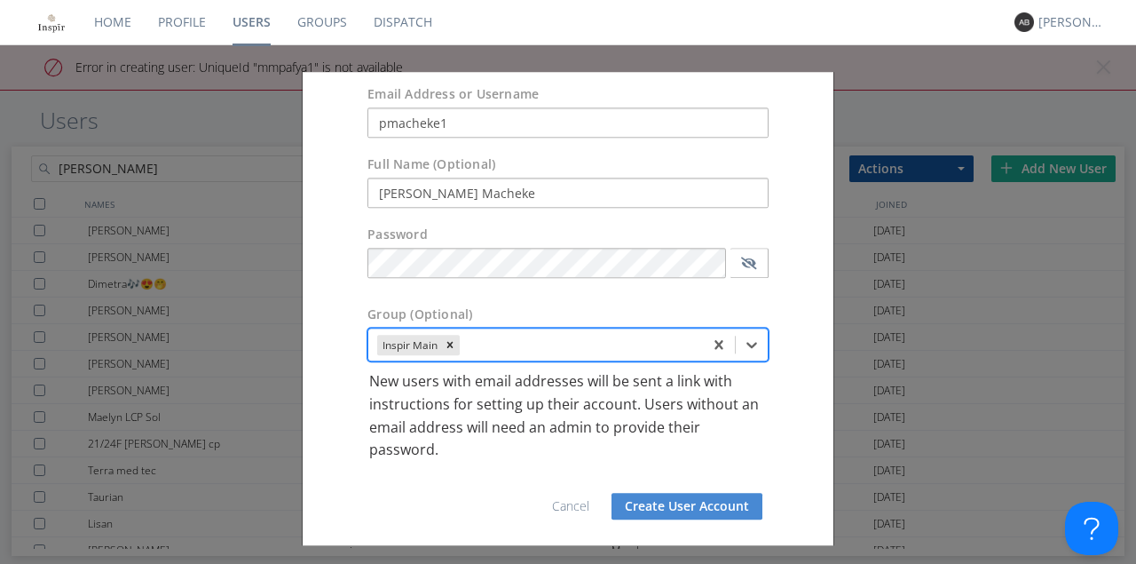
click at [703, 504] on button "Create User Account" at bounding box center [686, 506] width 151 height 27
